Goal: Information Seeking & Learning: Stay updated

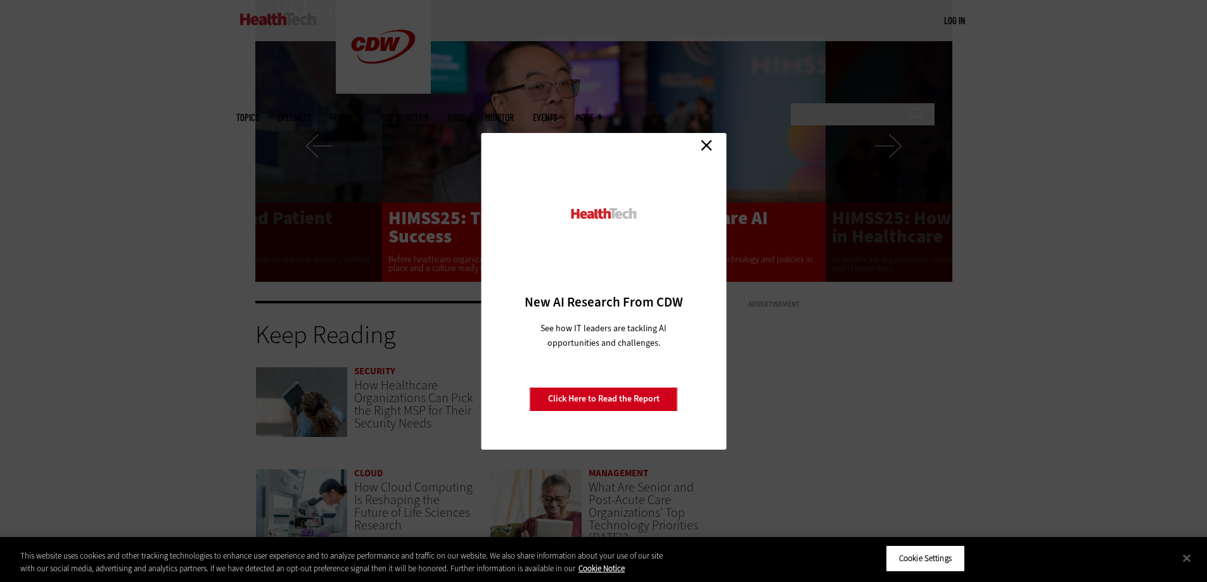
scroll to position [2618, 0]
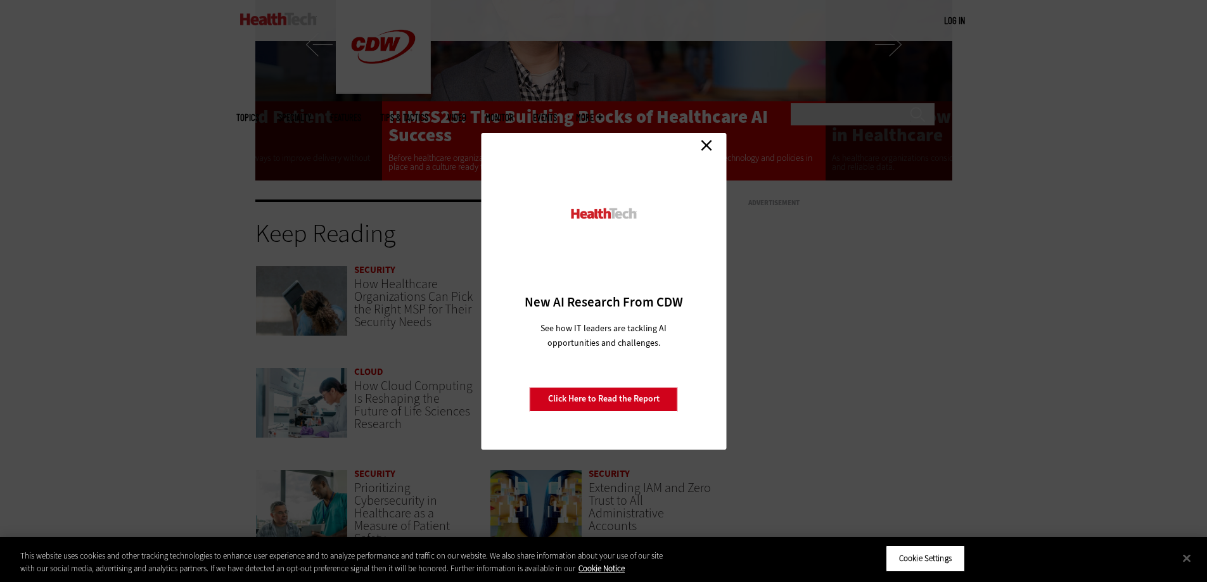
click at [703, 146] on link "Close" at bounding box center [706, 145] width 19 height 19
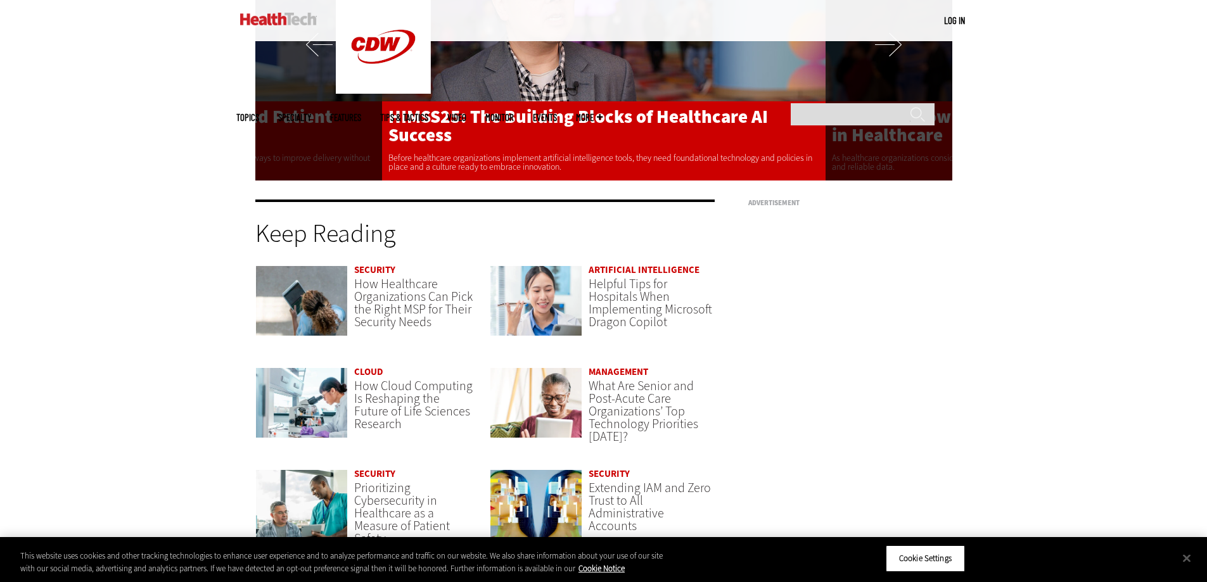
scroll to position [3048, 0]
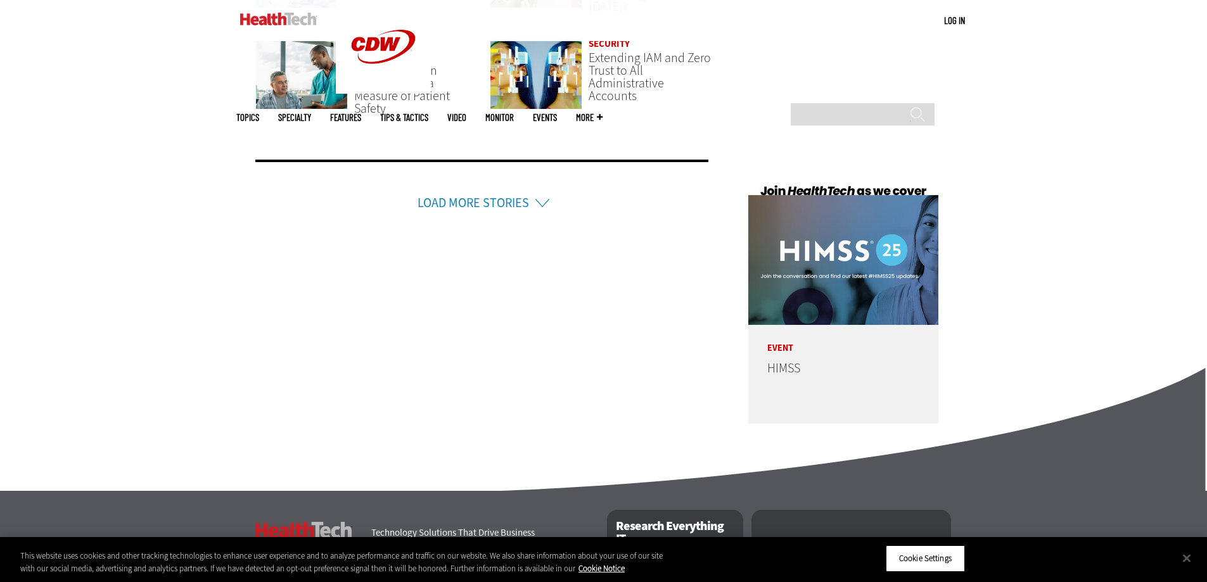
click at [491, 195] on link "Load More Stories" at bounding box center [474, 203] width 112 height 17
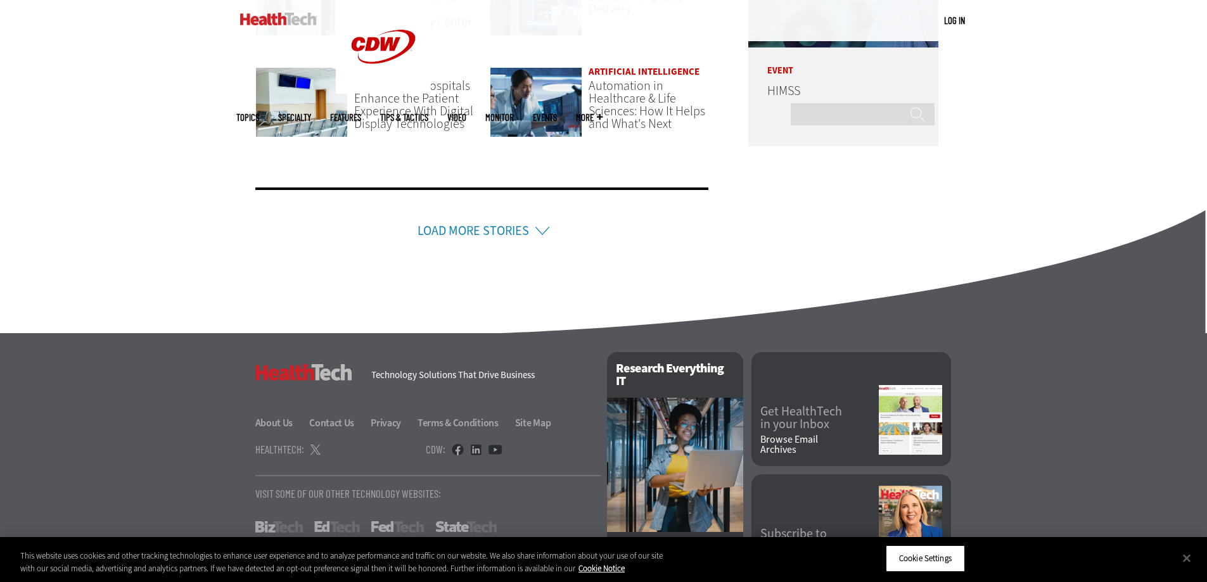
scroll to position [3355, 0]
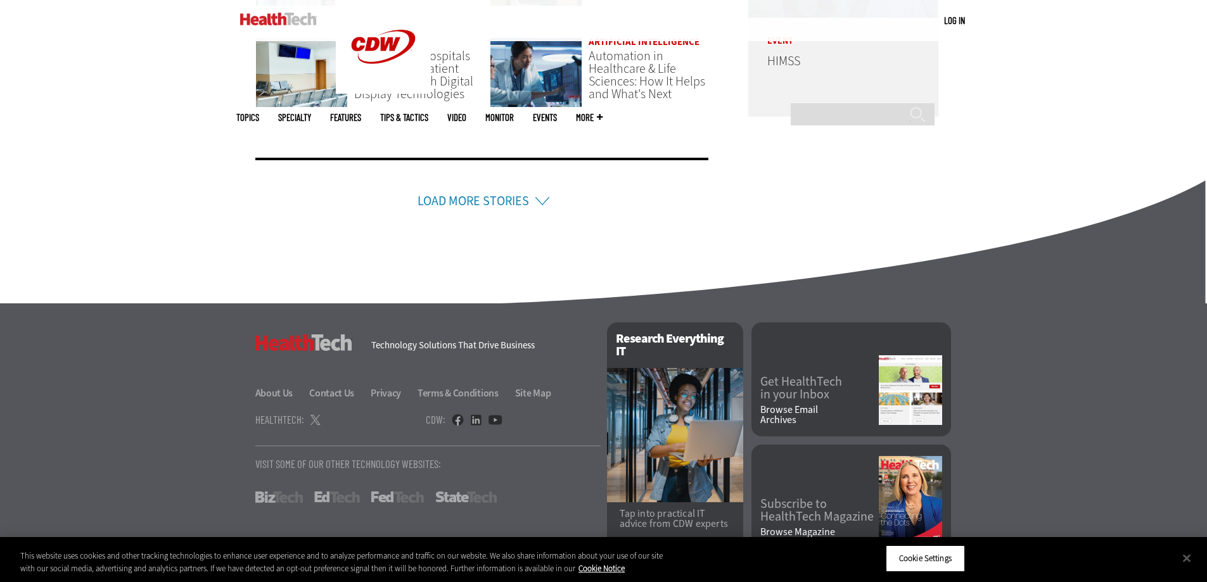
click at [487, 193] on link "Load More Stories" at bounding box center [474, 201] width 112 height 17
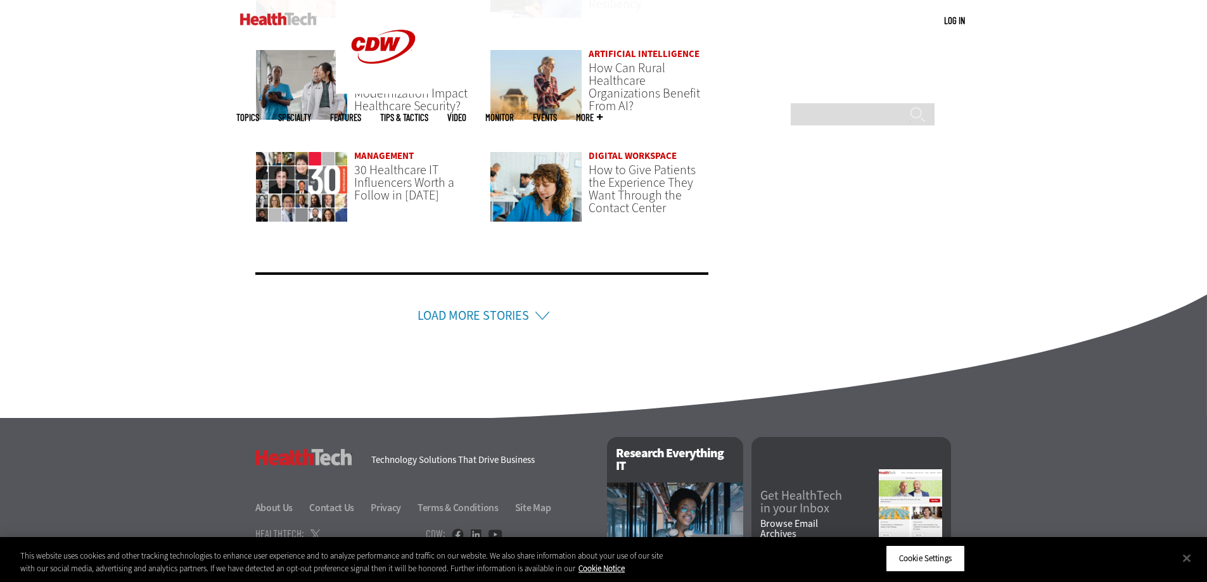
scroll to position [3661, 0]
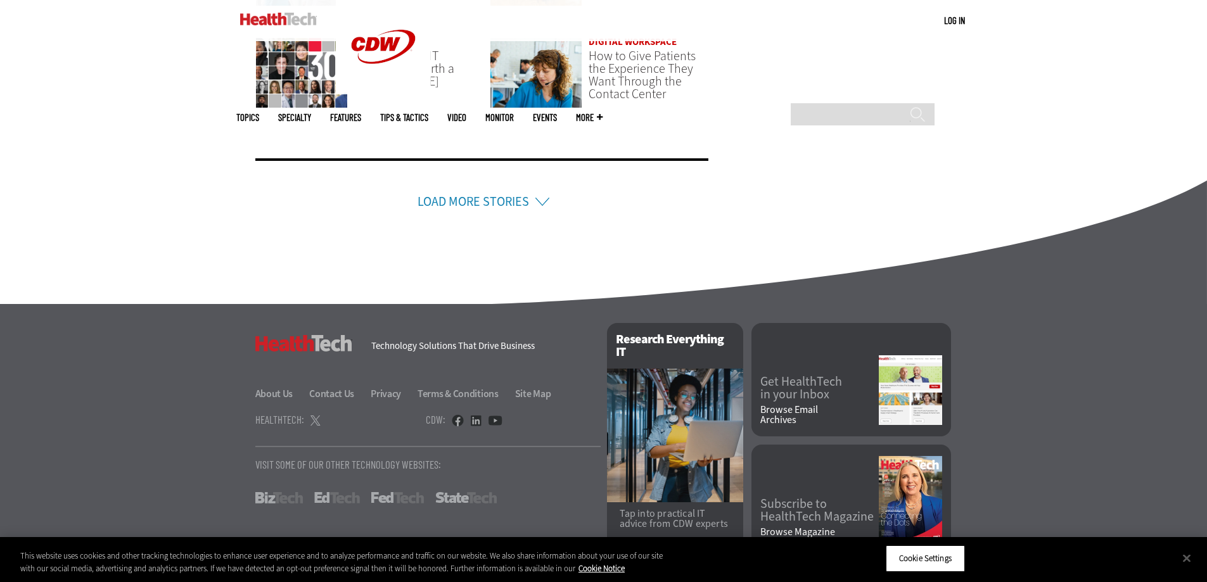
click at [487, 193] on link "Load More Stories" at bounding box center [474, 201] width 112 height 17
